Goal: Task Accomplishment & Management: Complete application form

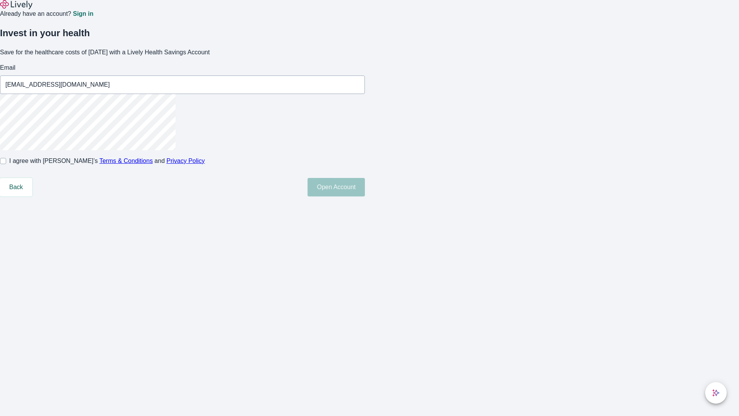
click at [6, 164] on input "I agree with Lively’s Terms & Conditions and Privacy Policy" at bounding box center [3, 161] width 6 height 6
checkbox input "true"
click at [365, 196] on button "Open Account" at bounding box center [336, 187] width 57 height 18
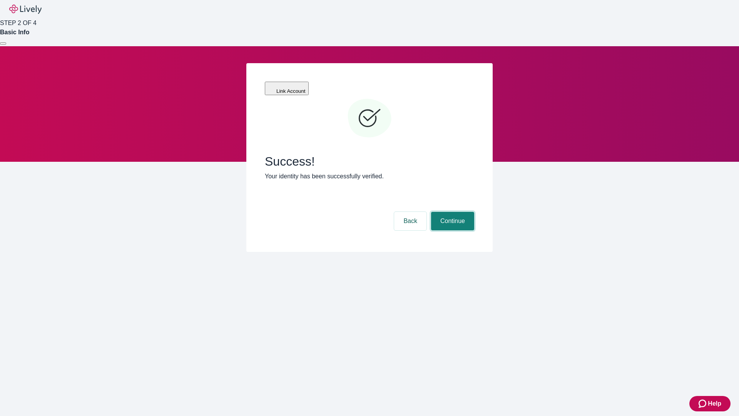
click at [452, 212] on button "Continue" at bounding box center [452, 221] width 43 height 18
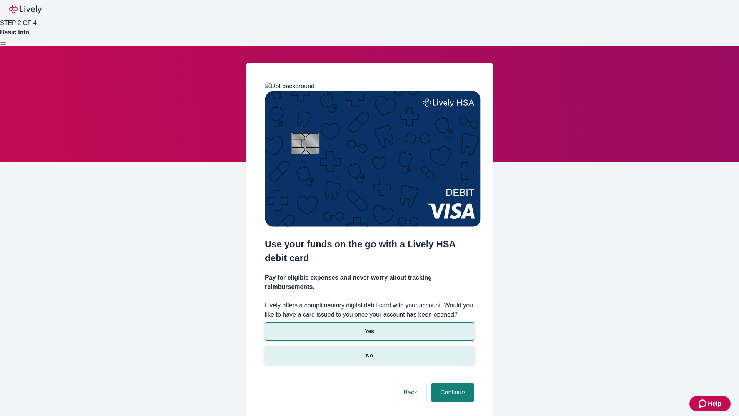
click at [369, 352] on p "No" at bounding box center [369, 356] width 7 height 8
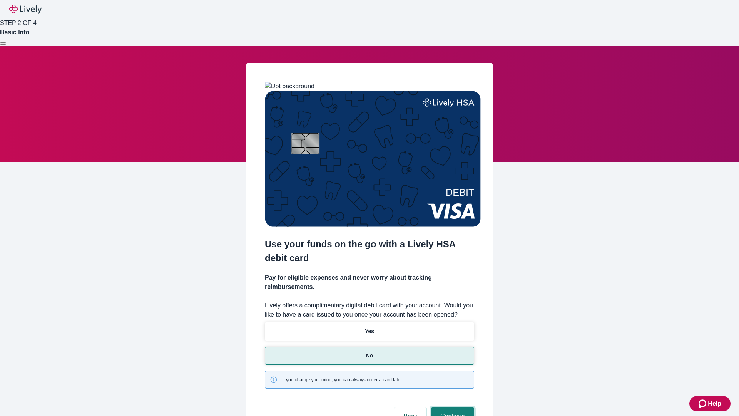
click at [452, 407] on button "Continue" at bounding box center [452, 416] width 43 height 18
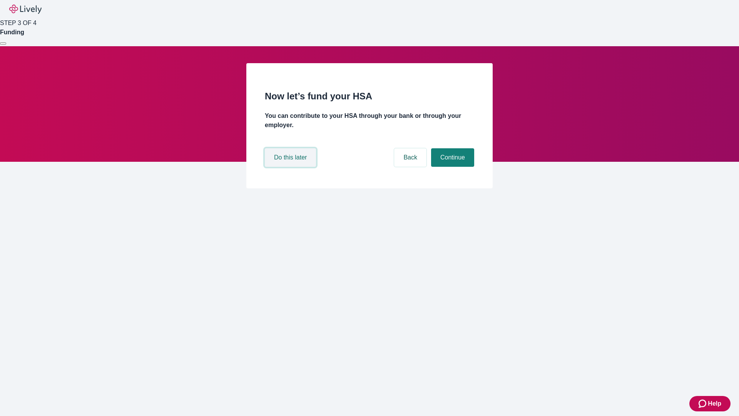
click at [291, 167] on button "Do this later" at bounding box center [290, 157] width 51 height 18
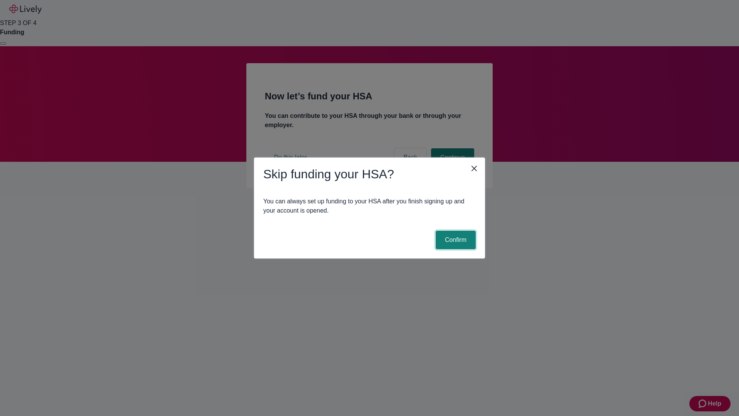
click at [455, 240] on button "Confirm" at bounding box center [456, 240] width 40 height 18
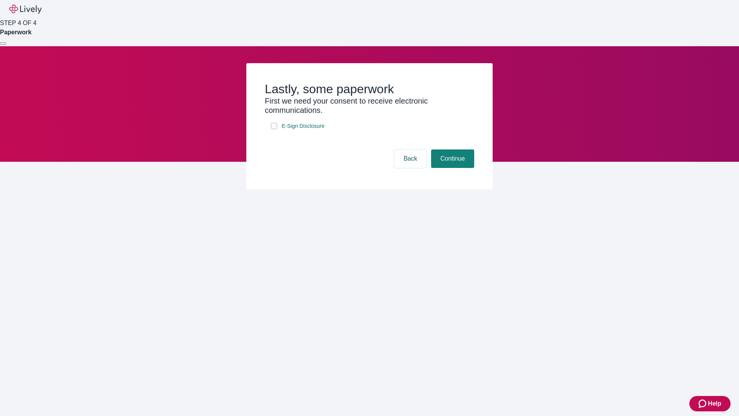
click at [274, 129] on input "E-Sign Disclosure" at bounding box center [274, 126] width 6 height 6
checkbox input "true"
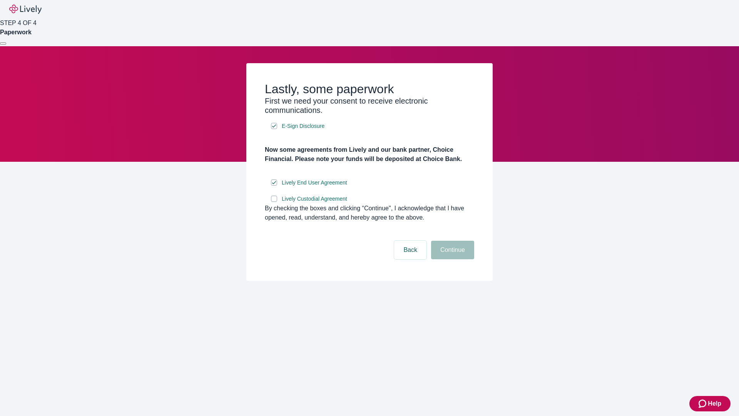
click at [274, 202] on input "Lively Custodial Agreement" at bounding box center [274, 199] width 6 height 6
checkbox input "true"
click at [452, 259] on button "Continue" at bounding box center [452, 250] width 43 height 18
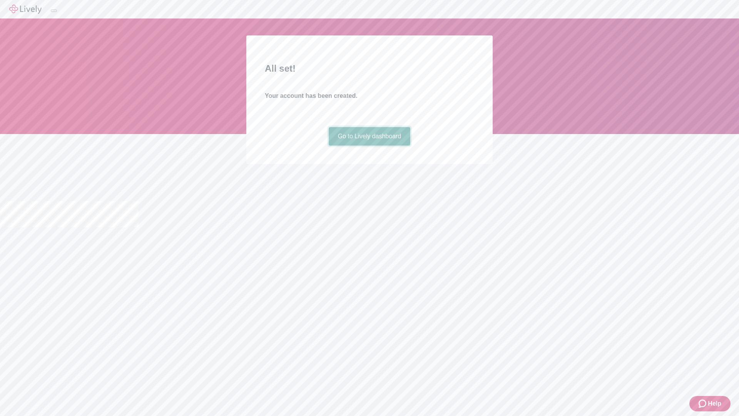
click at [369, 146] on link "Go to Lively dashboard" at bounding box center [370, 136] width 82 height 18
